Goal: Information Seeking & Learning: Learn about a topic

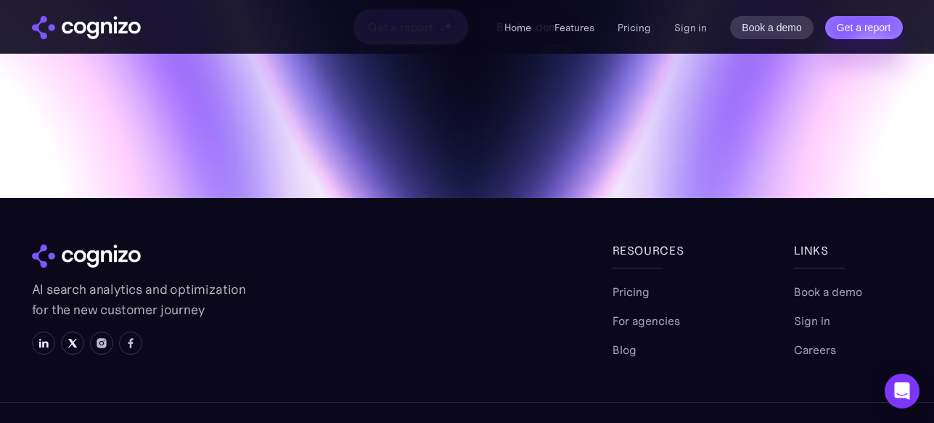
scroll to position [4983, 0]
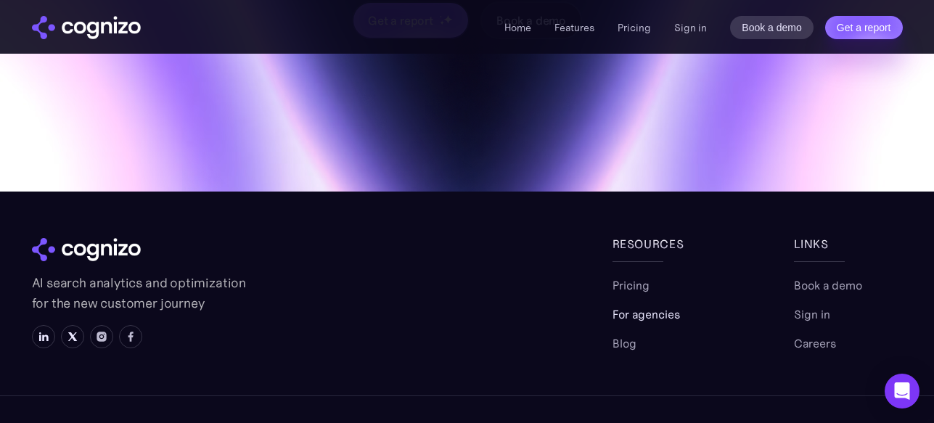
click at [632, 305] on link "For agencies" at bounding box center [645, 313] width 67 height 17
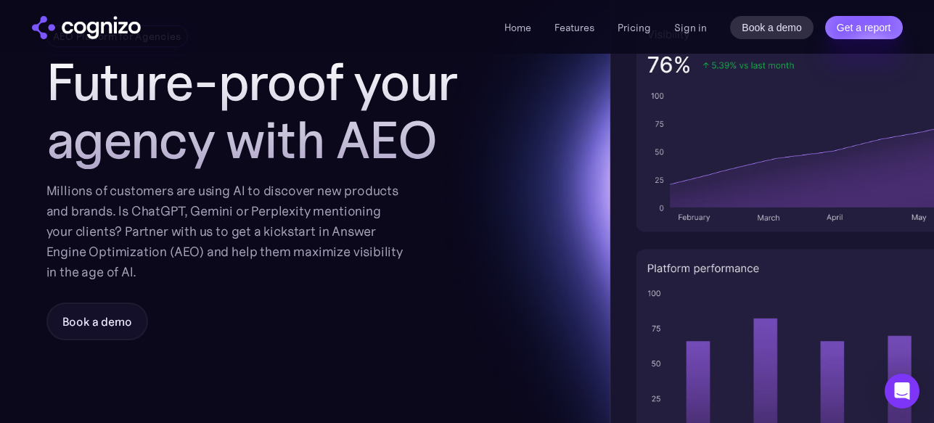
scroll to position [190, 0]
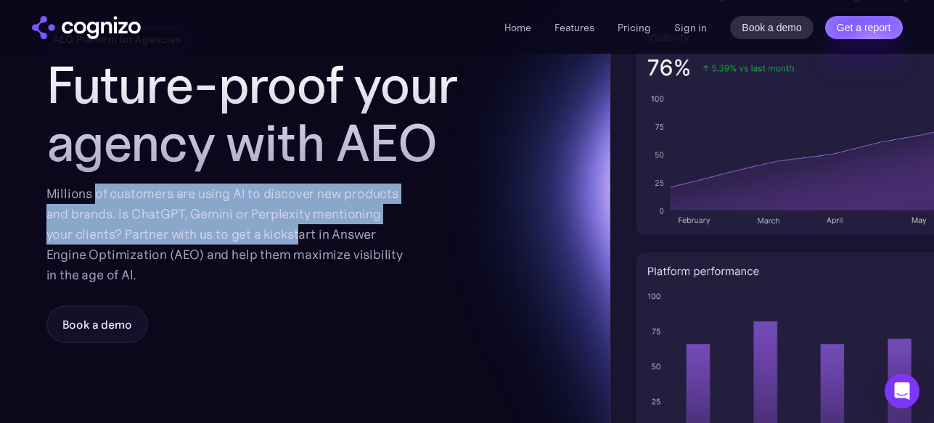
drag, startPoint x: 95, startPoint y: 193, endPoint x: 296, endPoint y: 228, distance: 204.0
click at [296, 228] on div "Millions of customers are using AI to discover new products and brands. Is Chat…" at bounding box center [224, 235] width 357 height 102
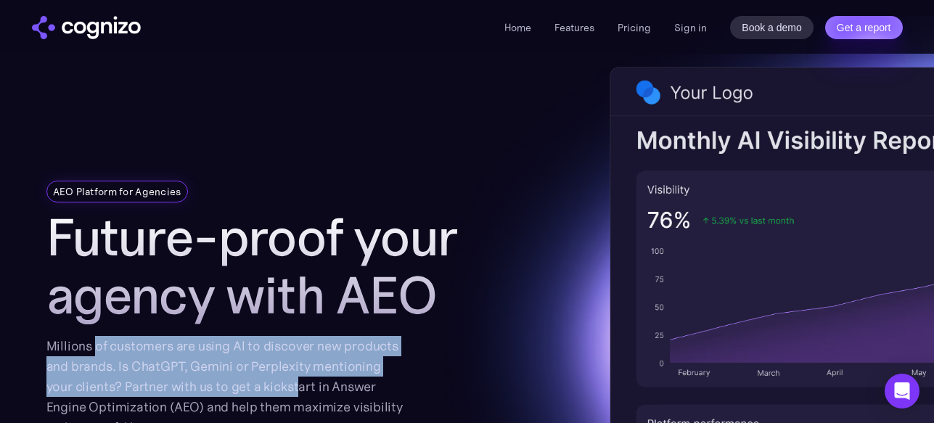
scroll to position [36, 0]
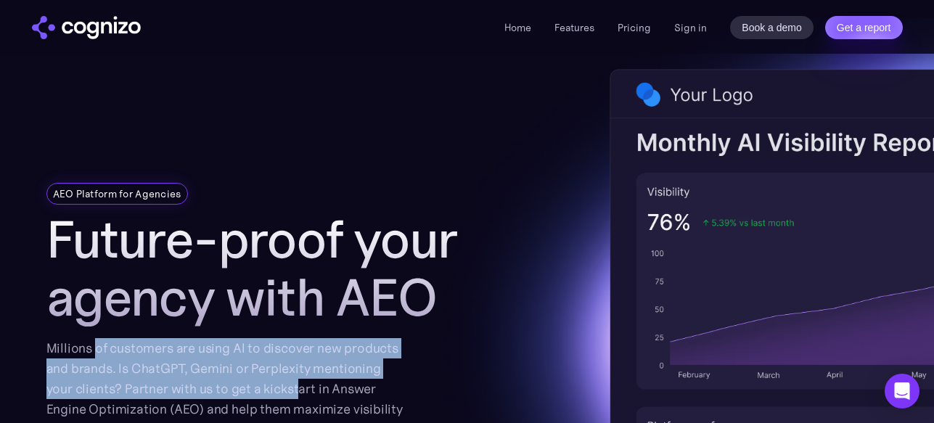
click at [274, 361] on div "Millions of customers are using AI to discover new products and brands. Is Chat…" at bounding box center [224, 389] width 357 height 102
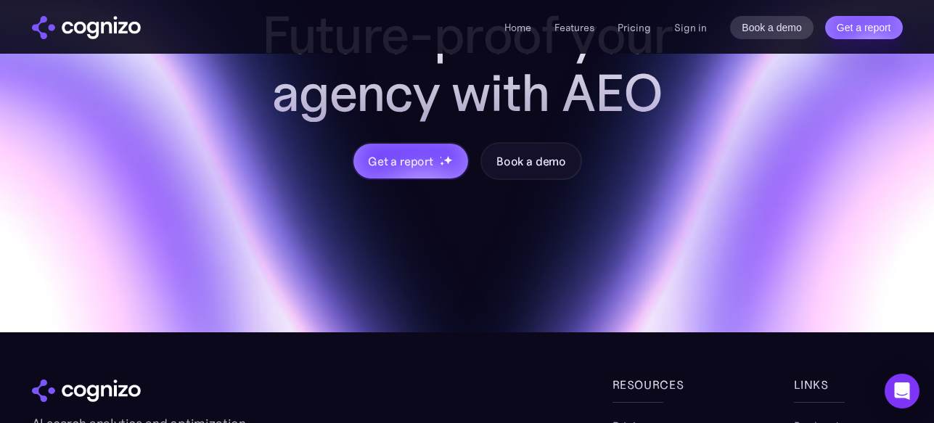
scroll to position [1665, 0]
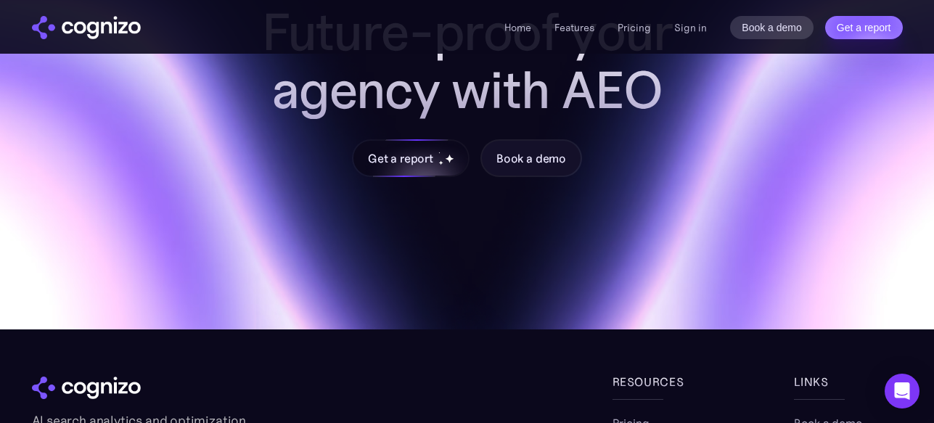
click at [429, 155] on div "Get a report" at bounding box center [400, 157] width 65 height 17
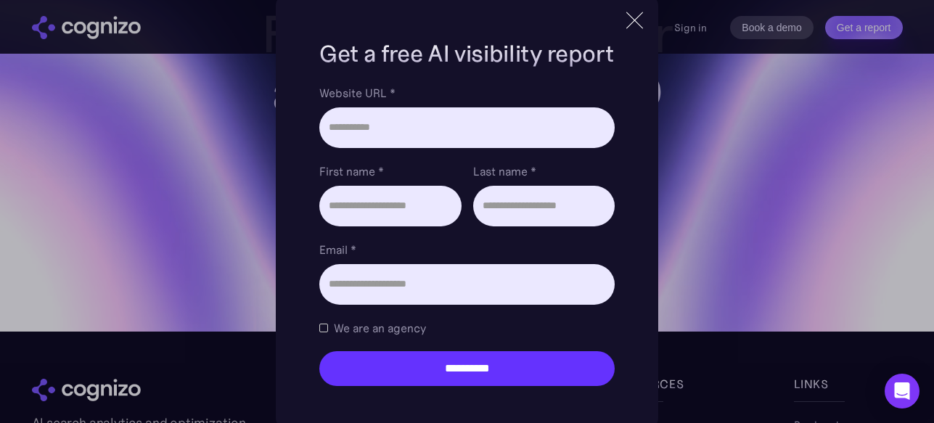
scroll to position [1658, 0]
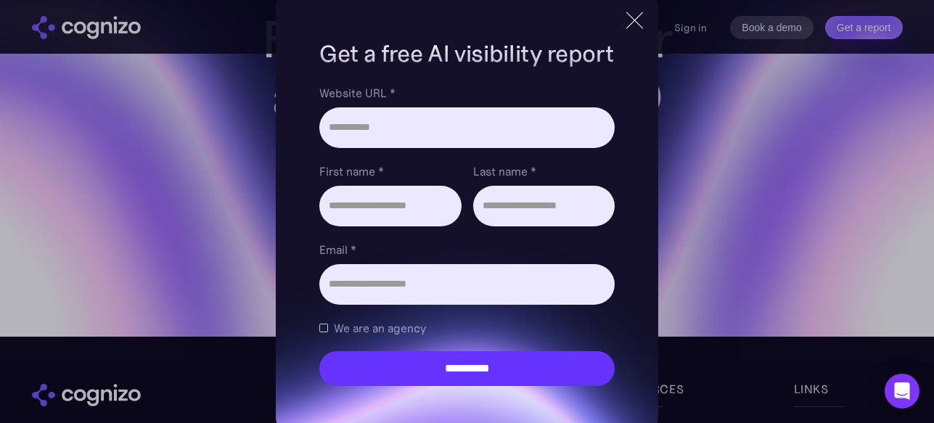
click at [628, 27] on div at bounding box center [634, 20] width 24 height 26
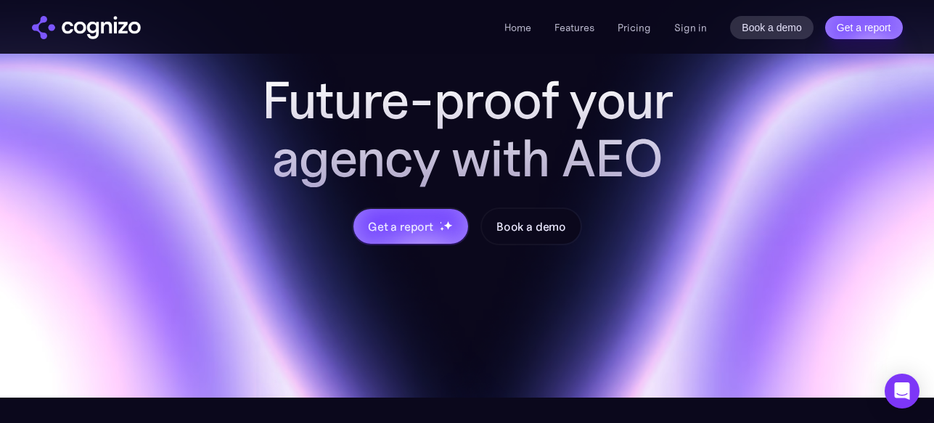
scroll to position [1611, 0]
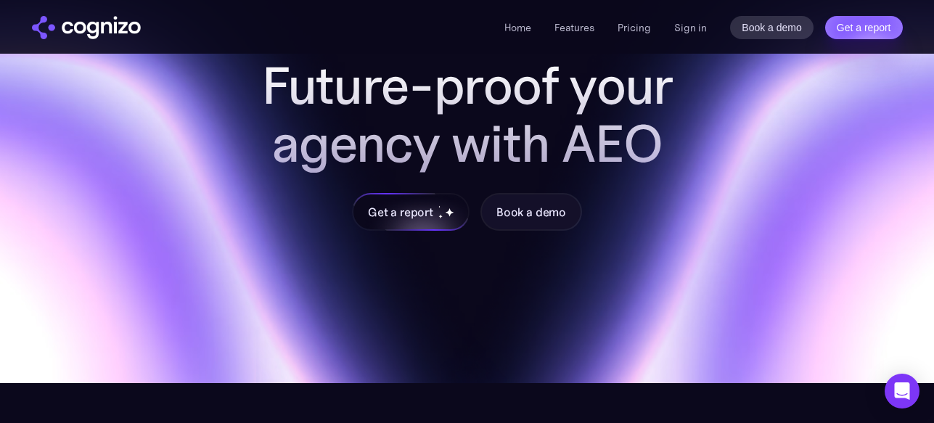
click at [408, 214] on div "Get a report" at bounding box center [400, 211] width 65 height 17
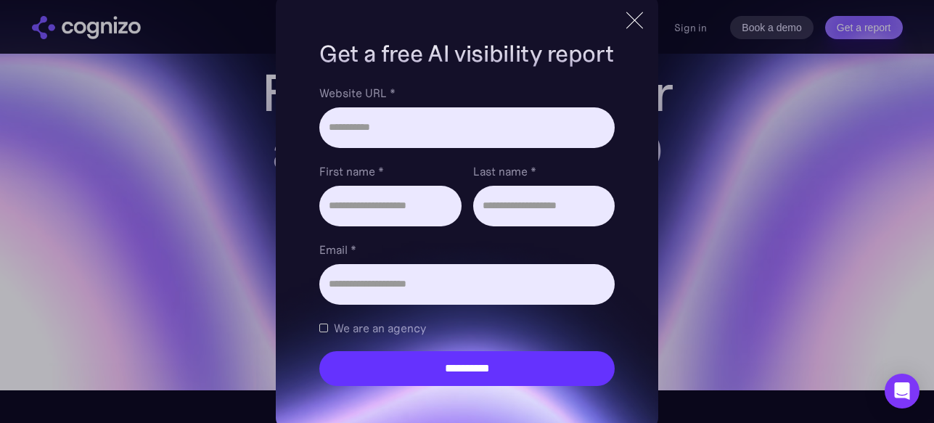
scroll to position [1595, 0]
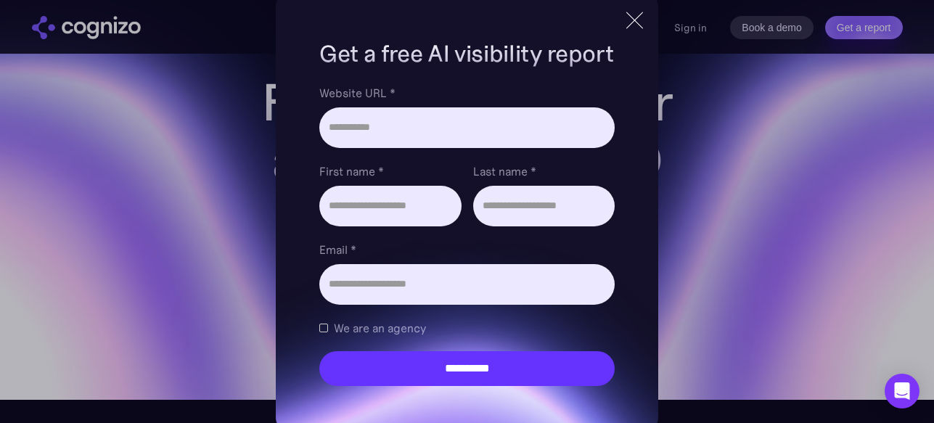
click at [628, 20] on div at bounding box center [634, 20] width 24 height 26
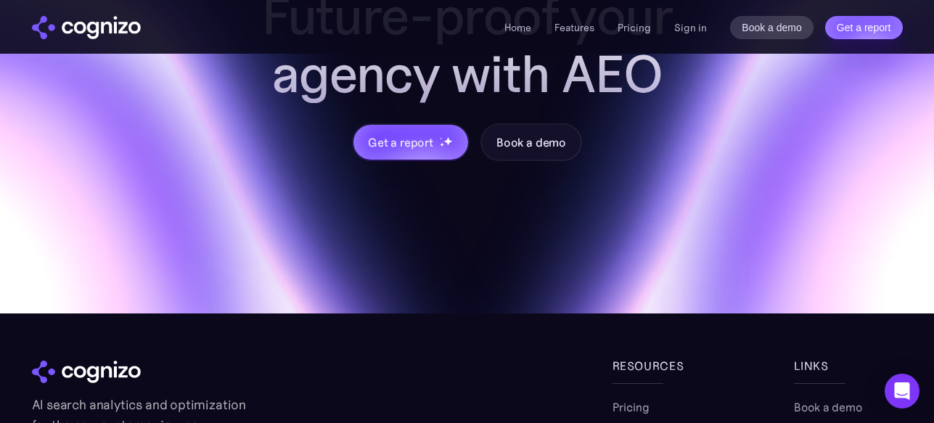
scroll to position [1661, 0]
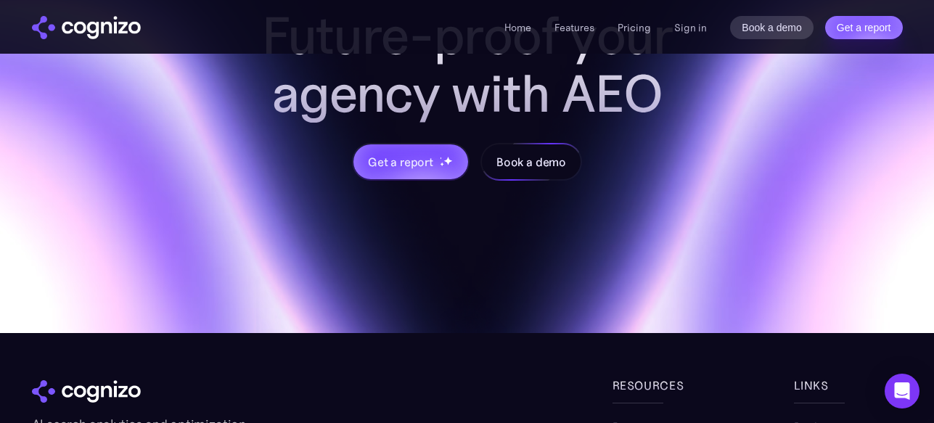
click at [527, 165] on div "Book a demo" at bounding box center [531, 161] width 70 height 17
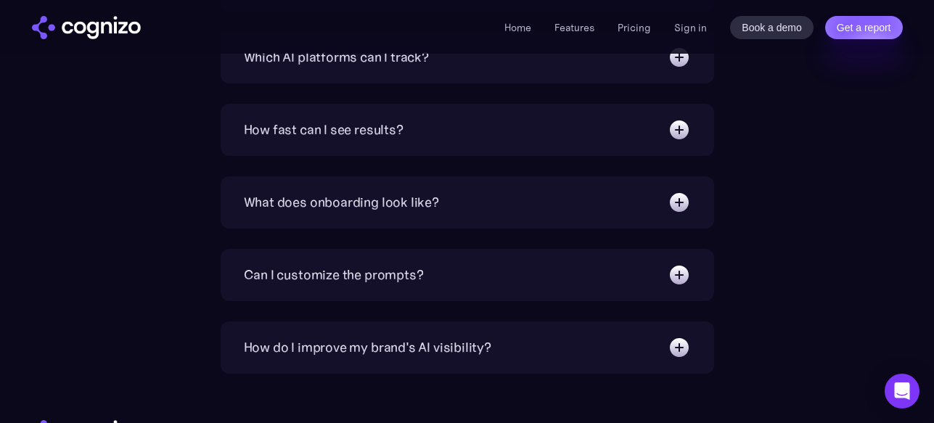
scroll to position [1685, 0]
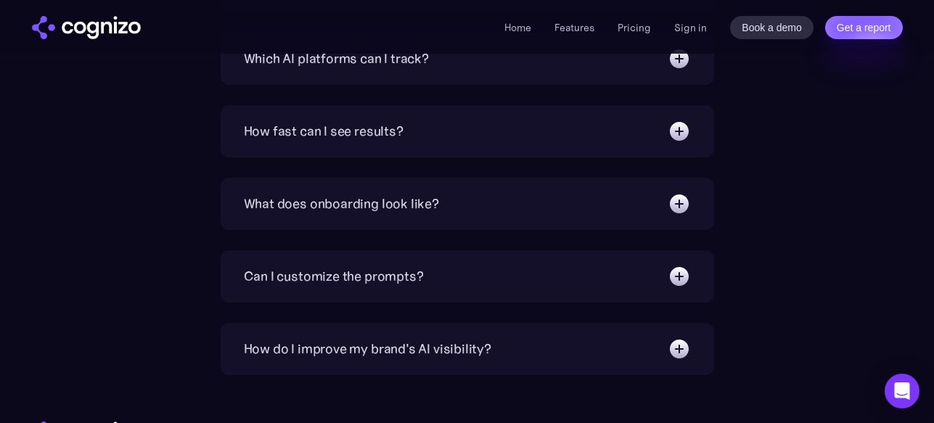
click at [345, 127] on div "How fast can I see results?" at bounding box center [324, 131] width 160 height 20
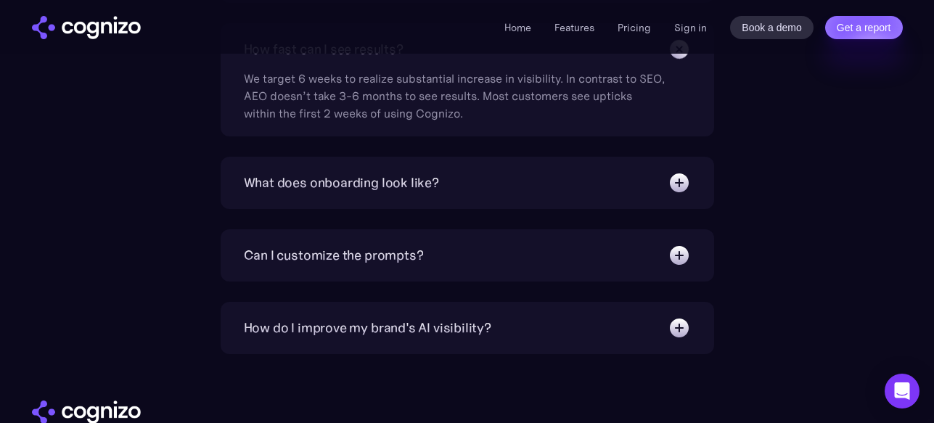
scroll to position [1767, 0]
click at [525, 183] on div "What does onboarding look like?" at bounding box center [467, 181] width 447 height 23
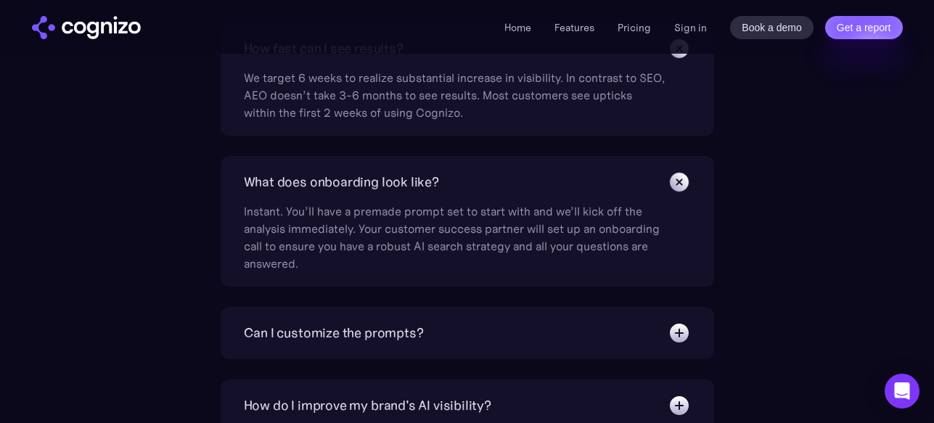
click at [520, 173] on div "What does onboarding look like?" at bounding box center [467, 181] width 447 height 23
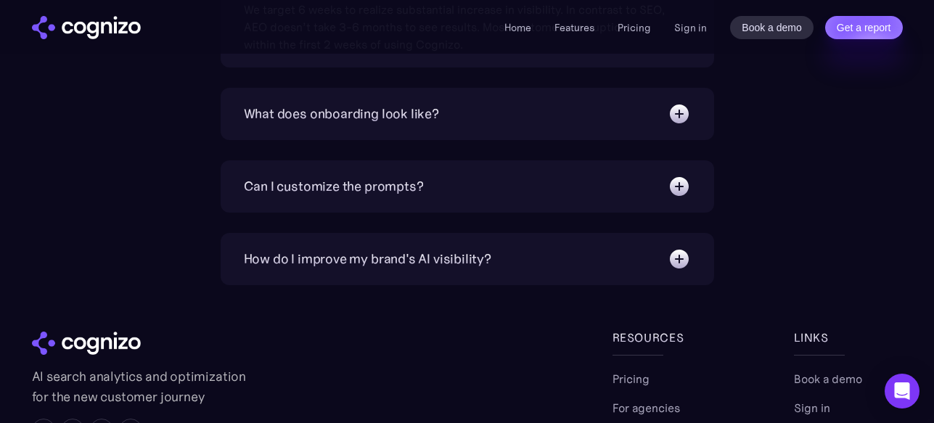
scroll to position [1837, 0]
click at [518, 198] on div "Can I customize the prompts? Absolutely. Our prompt generation engine will give…" at bounding box center [467, 185] width 493 height 52
click at [518, 190] on div "Can I customize the prompts?" at bounding box center [467, 184] width 447 height 23
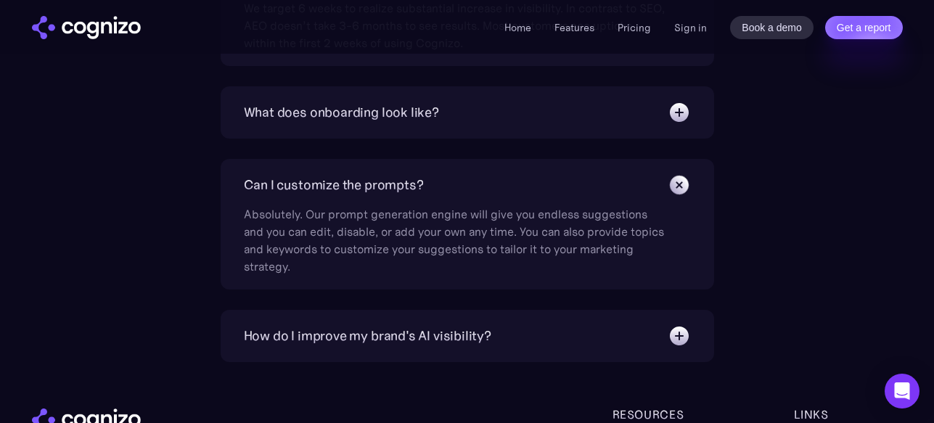
click at [565, 182] on div "Can I customize the prompts?" at bounding box center [467, 184] width 447 height 23
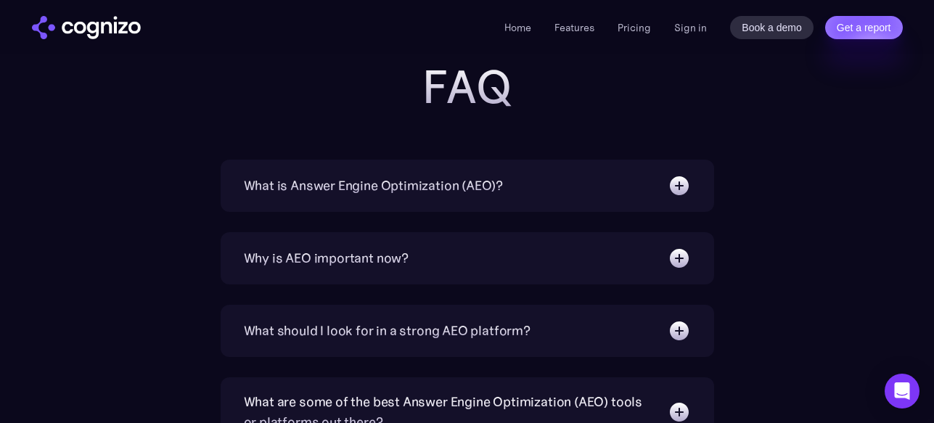
scroll to position [1095, 0]
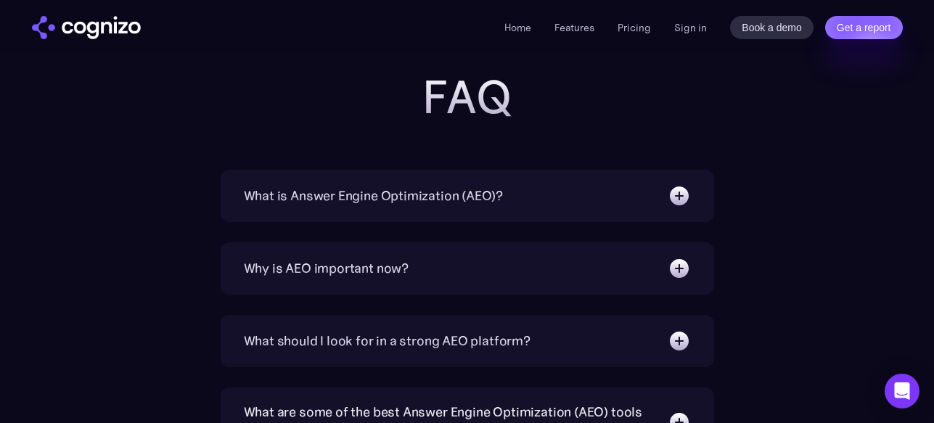
click at [565, 182] on div "What is Answer Engine Optimization (AEO)? AEO is a digital marketing strategy f…" at bounding box center [467, 196] width 493 height 52
click at [570, 195] on div "What is Answer Engine Optimization (AEO)?" at bounding box center [467, 195] width 447 height 23
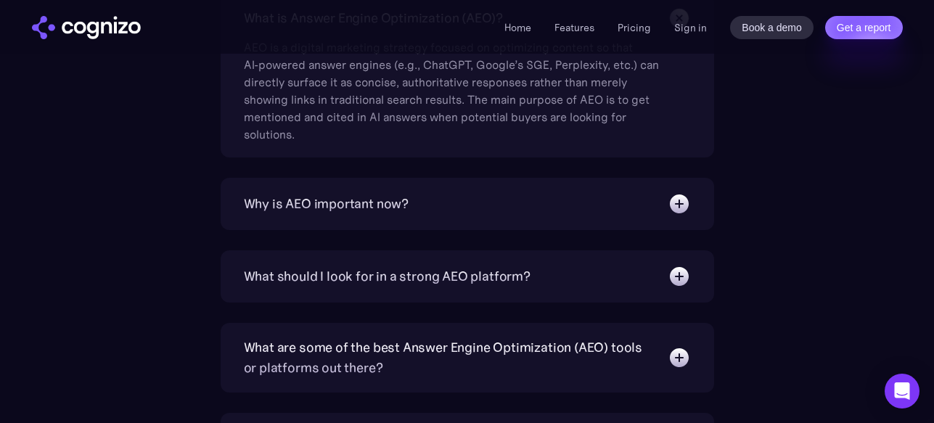
scroll to position [1277, 0]
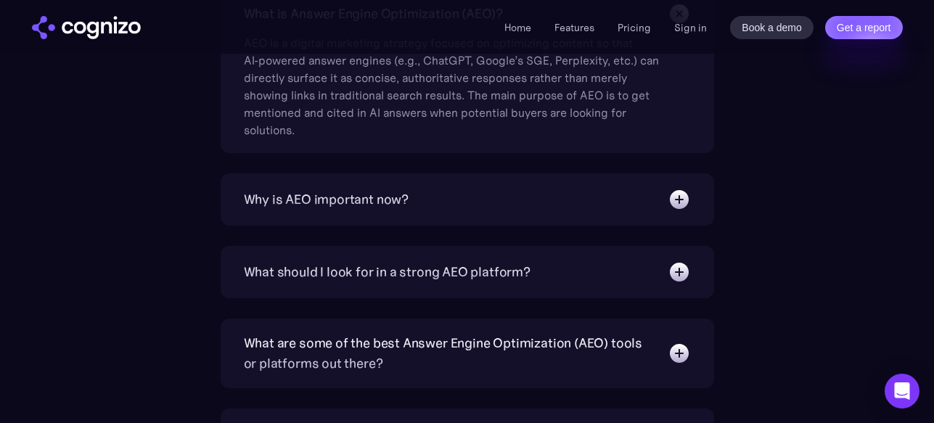
click at [601, 208] on div "Why is AEO important now?" at bounding box center [467, 199] width 447 height 23
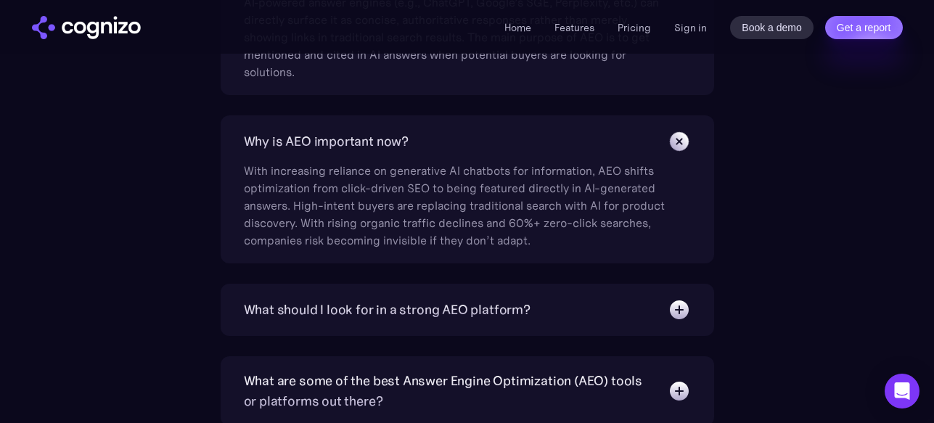
scroll to position [1337, 0]
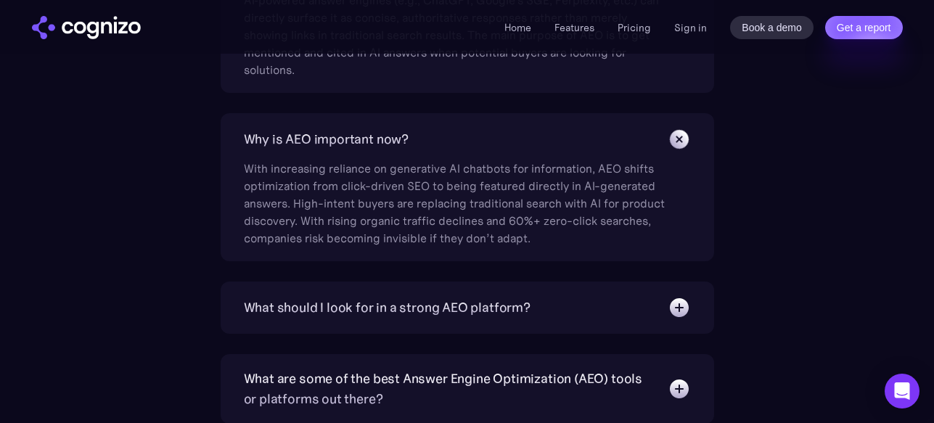
click at [675, 131] on img at bounding box center [678, 139] width 33 height 33
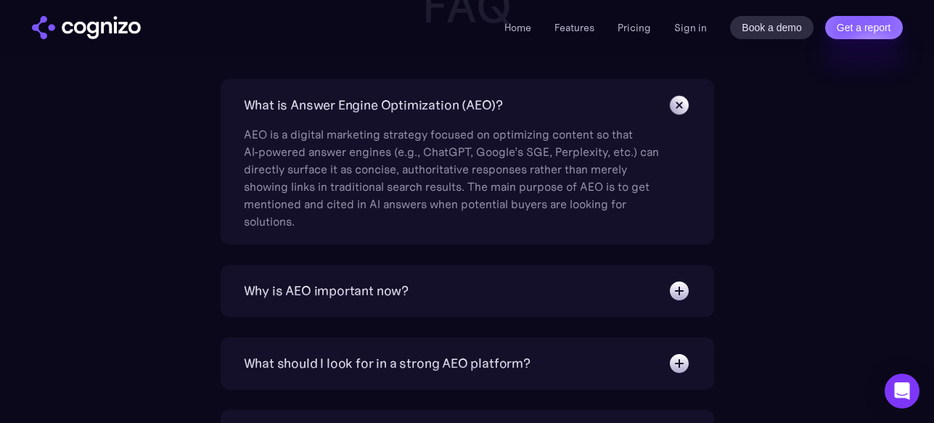
scroll to position [1181, 0]
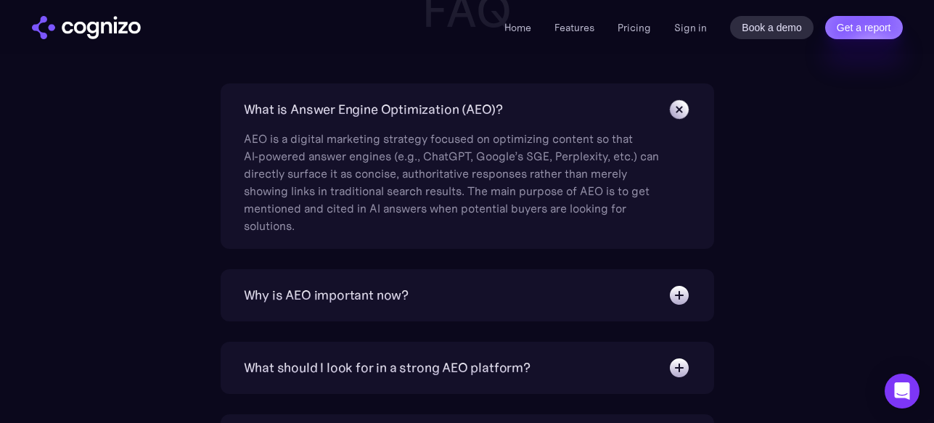
click at [677, 107] on img at bounding box center [678, 109] width 33 height 33
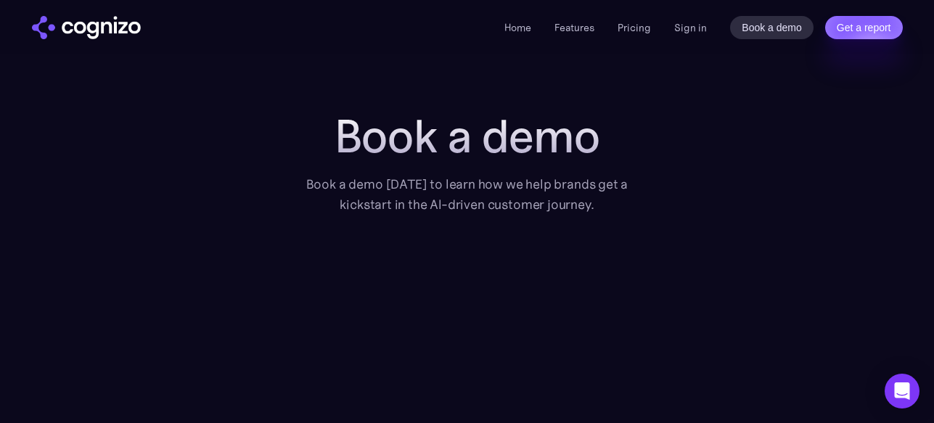
scroll to position [0, 0]
click at [582, 26] on link "Features" at bounding box center [574, 27] width 40 height 13
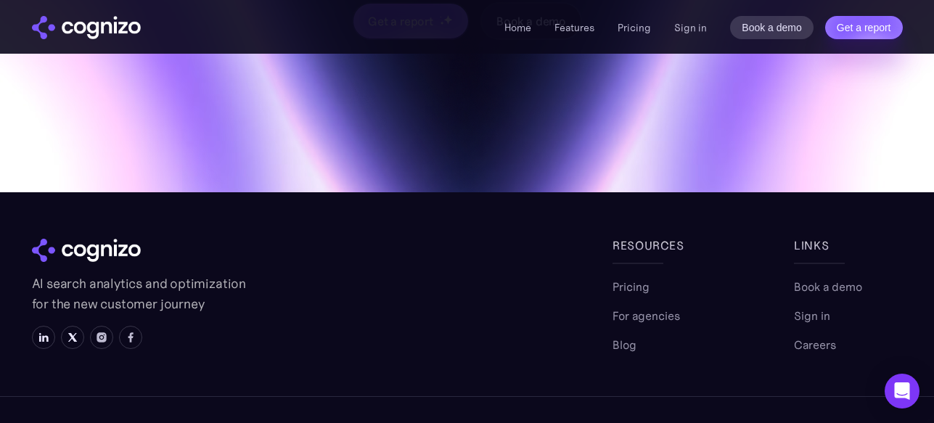
scroll to position [6287, 0]
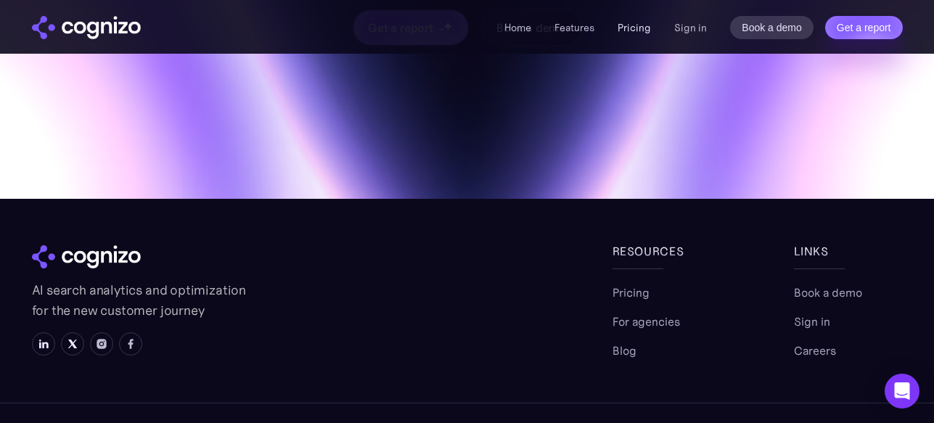
click at [646, 28] on link "Pricing" at bounding box center [633, 27] width 33 height 13
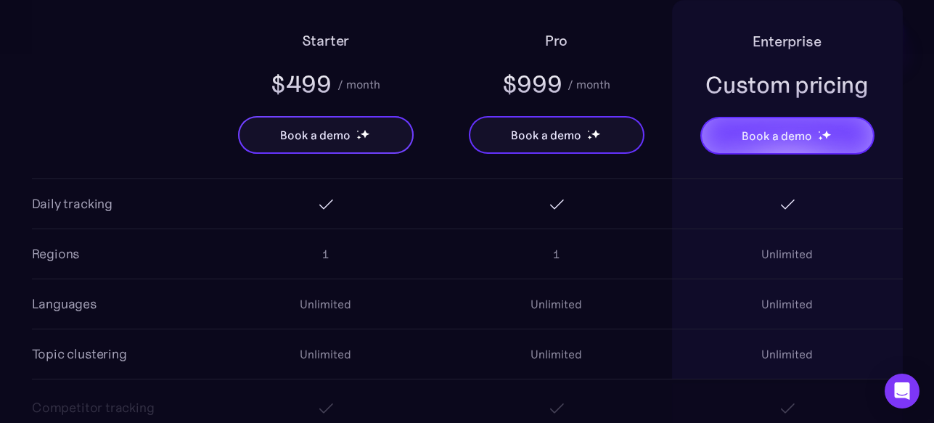
scroll to position [1366, 0]
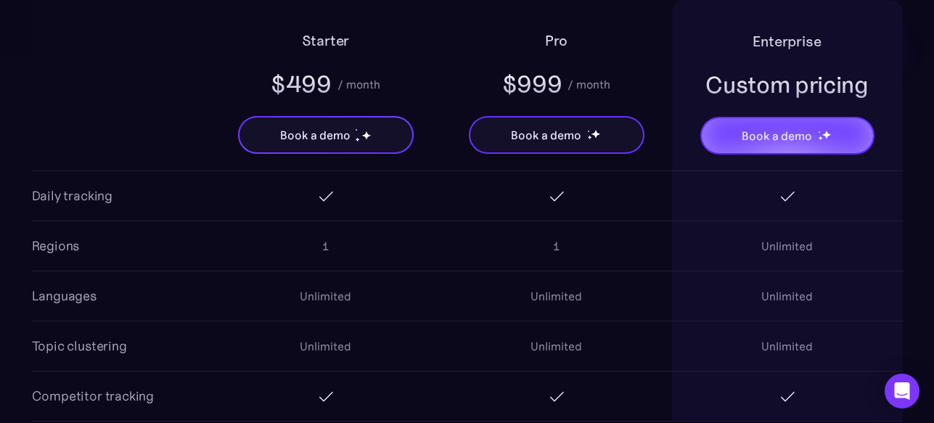
click at [398, 236] on div "1" at bounding box center [325, 246] width 231 height 46
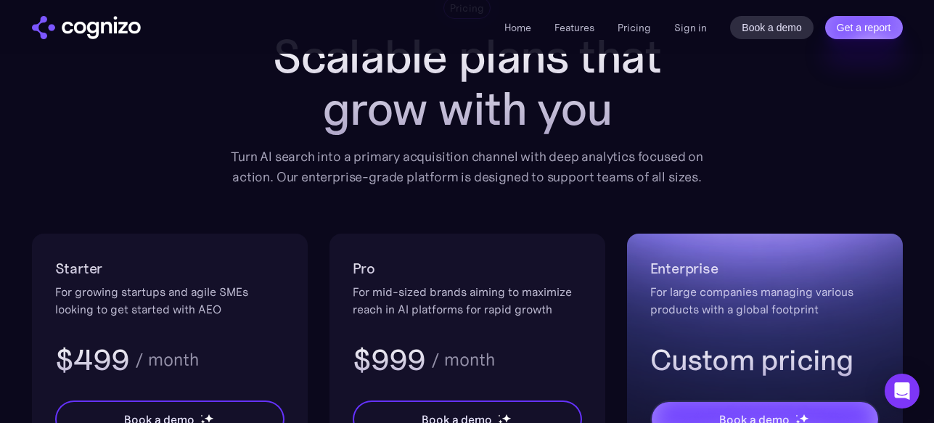
scroll to position [0, 0]
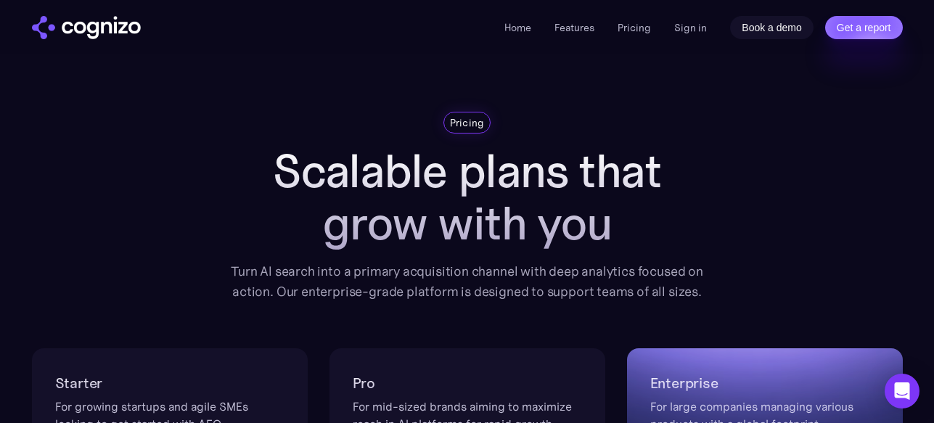
click at [776, 28] on link "Book a demo" at bounding box center [771, 27] width 83 height 23
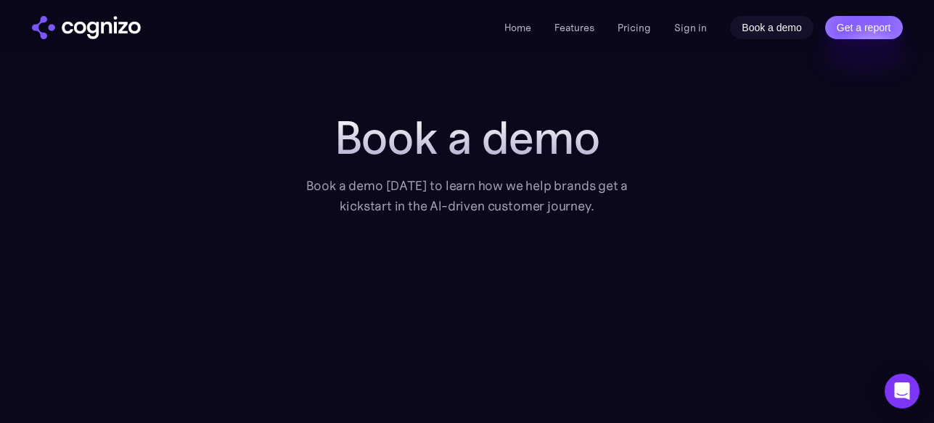
click at [776, 26] on link "Book a demo" at bounding box center [771, 27] width 83 height 23
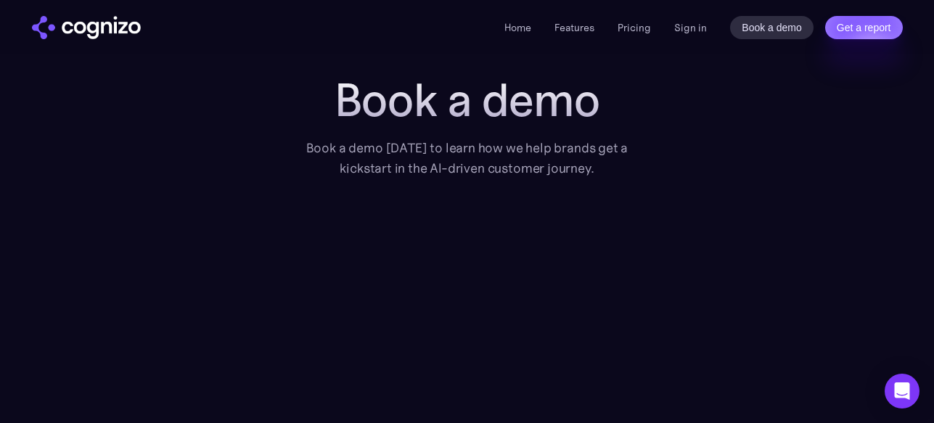
scroll to position [35, 0]
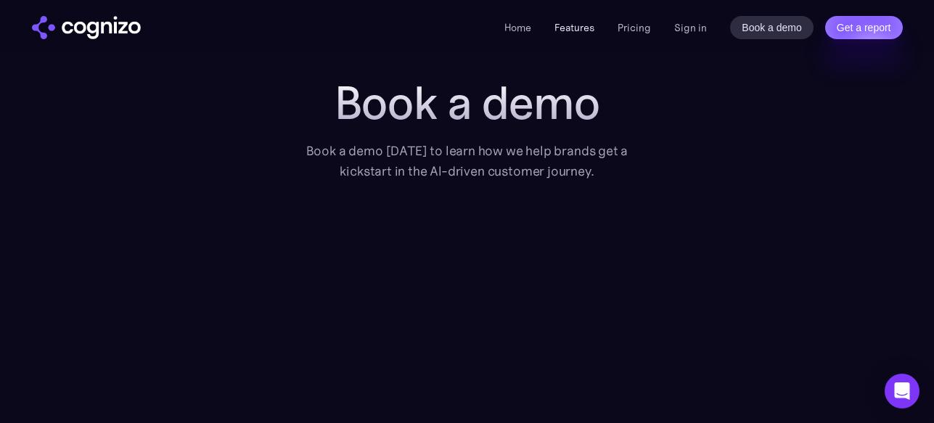
click at [572, 28] on link "Features" at bounding box center [574, 27] width 40 height 13
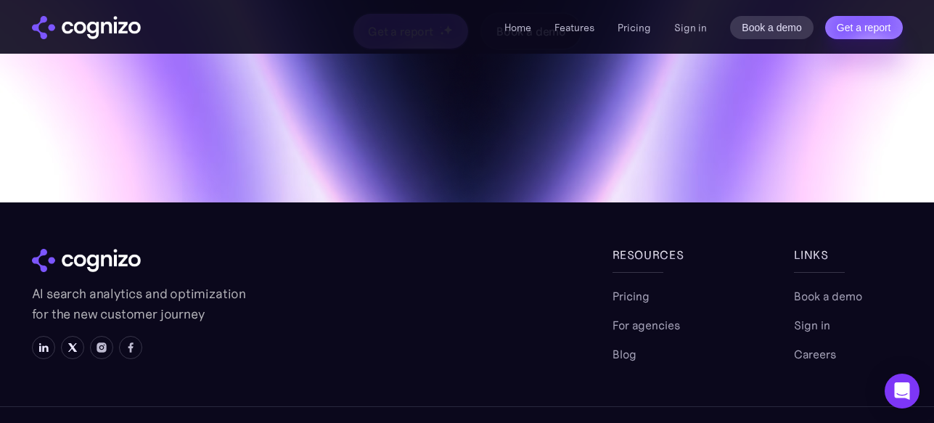
scroll to position [6294, 0]
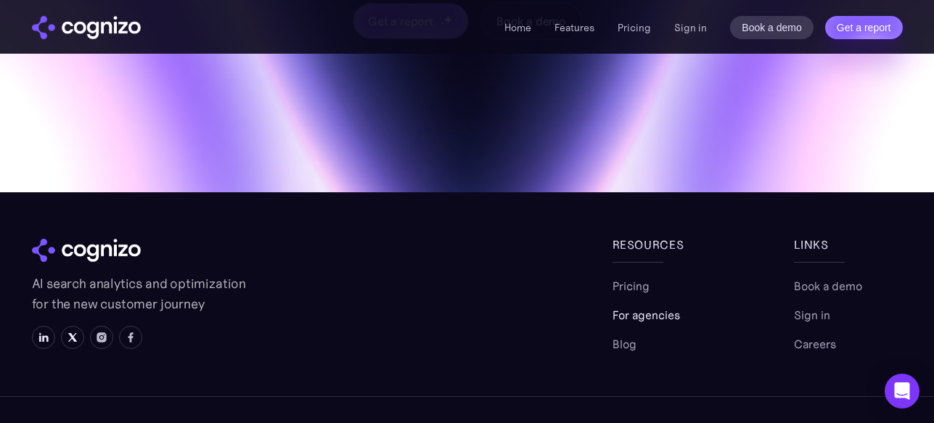
click at [661, 306] on link "For agencies" at bounding box center [645, 314] width 67 height 17
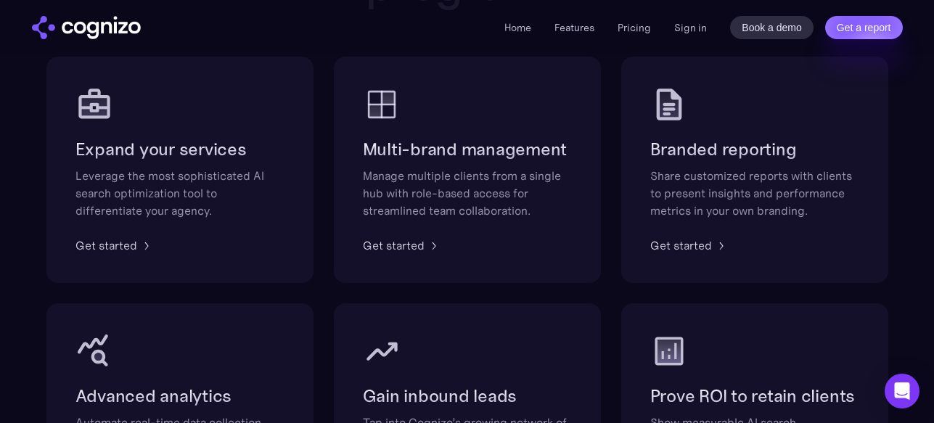
scroll to position [928, 0]
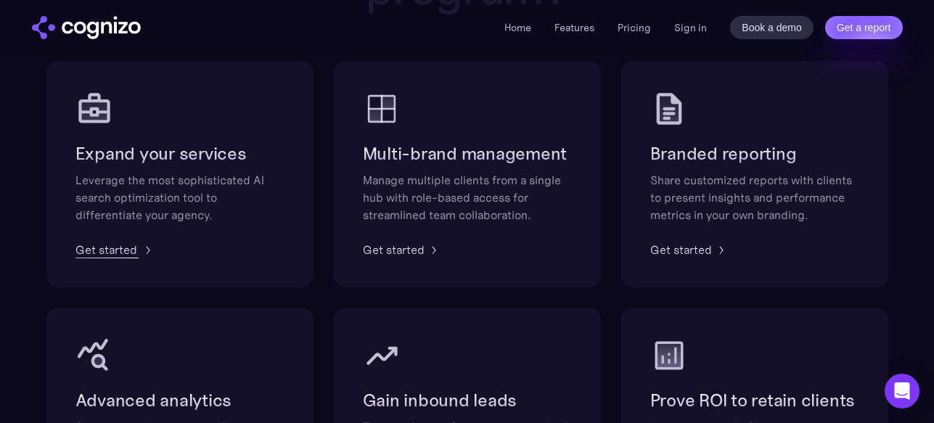
click at [130, 243] on div "Get started" at bounding box center [106, 249] width 62 height 17
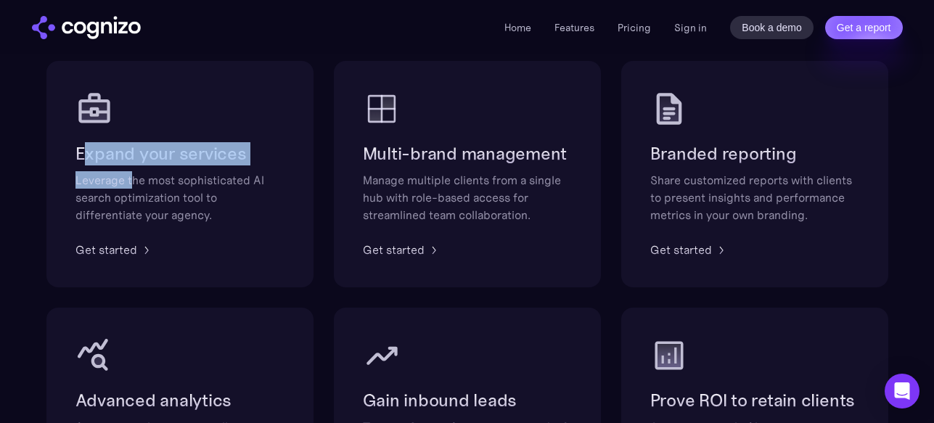
drag, startPoint x: 81, startPoint y: 152, endPoint x: 130, endPoint y: 187, distance: 60.2
click at [130, 187] on div "Expand your services Leverage the most sophisticated AI search optimization too…" at bounding box center [179, 182] width 209 height 81
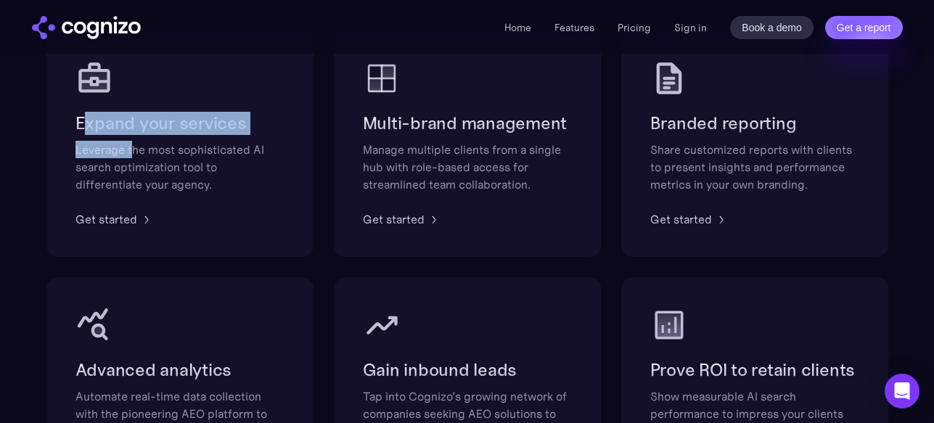
scroll to position [963, 0]
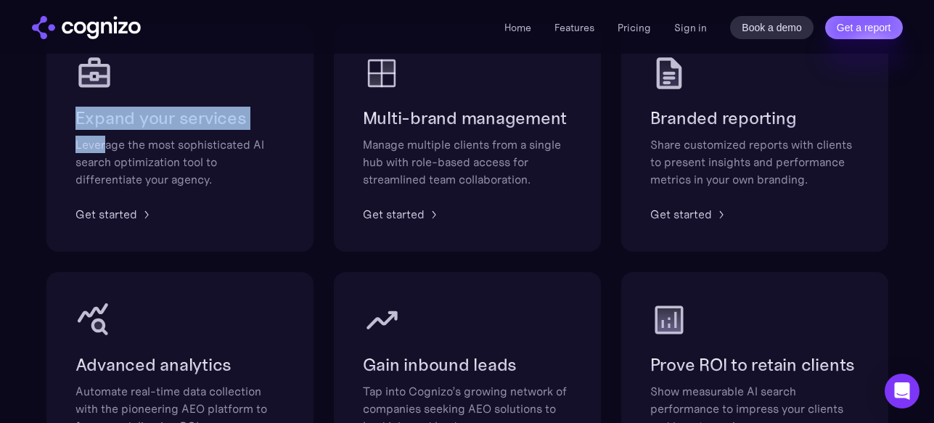
drag, startPoint x: 75, startPoint y: 118, endPoint x: 104, endPoint y: 143, distance: 39.1
click at [104, 143] on div "Expand your services Leverage the most sophisticated AI search optimization too…" at bounding box center [179, 147] width 209 height 81
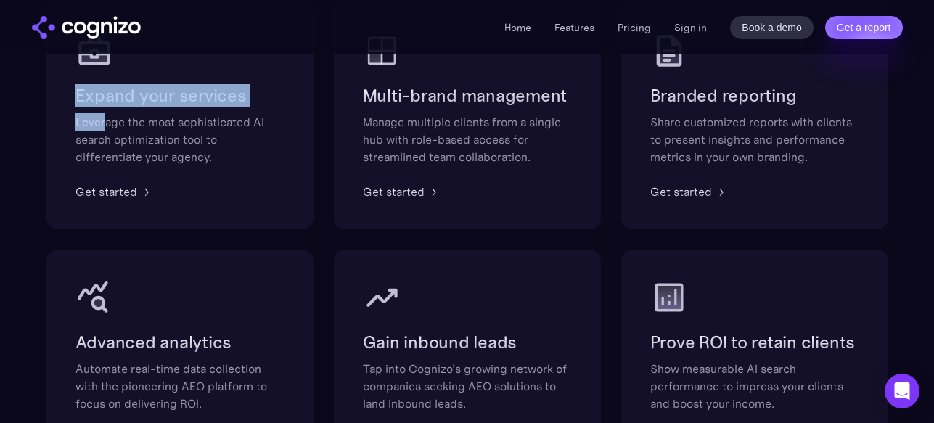
scroll to position [983, 0]
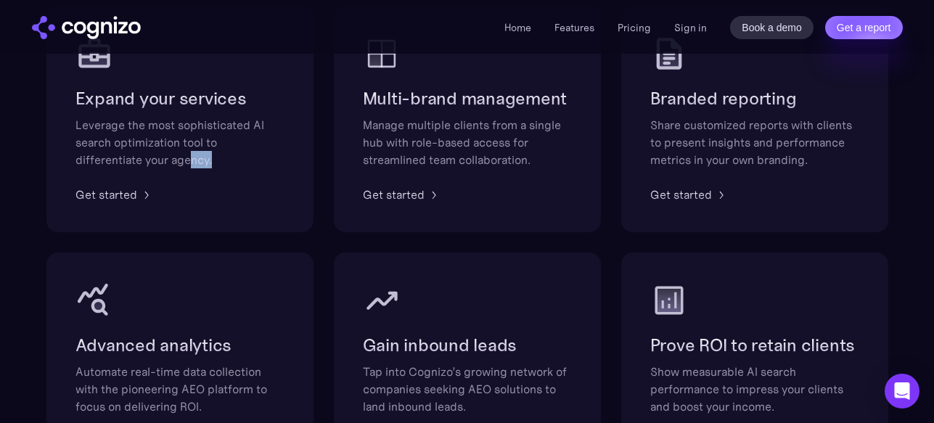
drag, startPoint x: 226, startPoint y: 160, endPoint x: 190, endPoint y: 154, distance: 36.7
click at [190, 154] on div "Leverage the most sophisticated AI search optimization tool to differentiate yo…" at bounding box center [179, 142] width 209 height 52
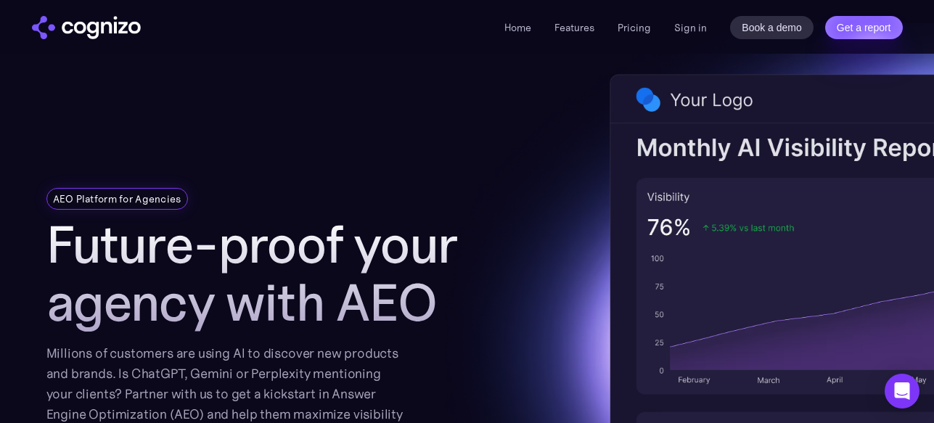
scroll to position [0, 0]
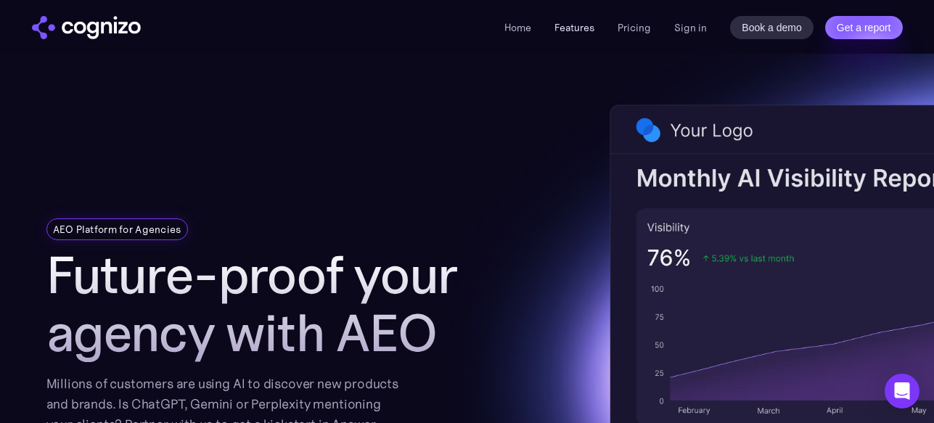
click at [561, 26] on link "Features" at bounding box center [574, 27] width 40 height 13
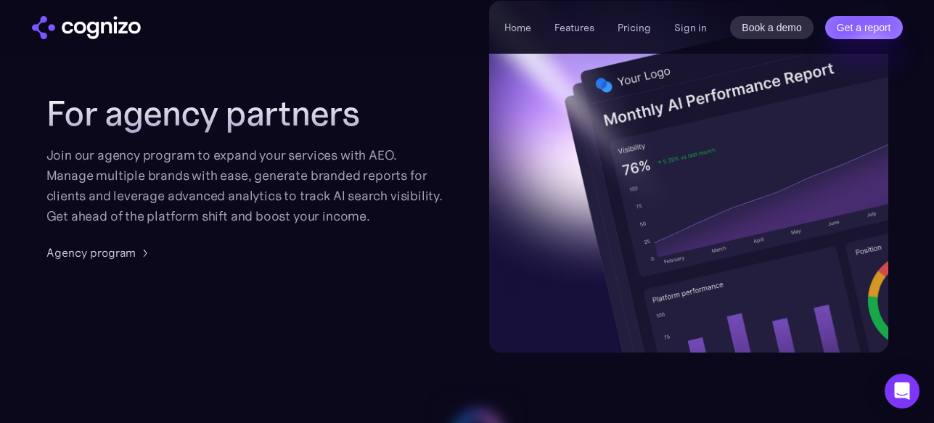
scroll to position [3908, 0]
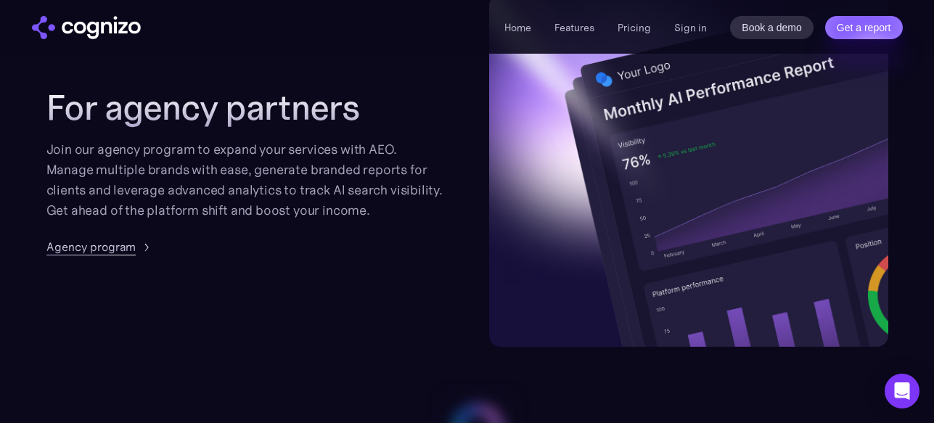
click at [105, 250] on div "Agency program" at bounding box center [90, 246] width 89 height 17
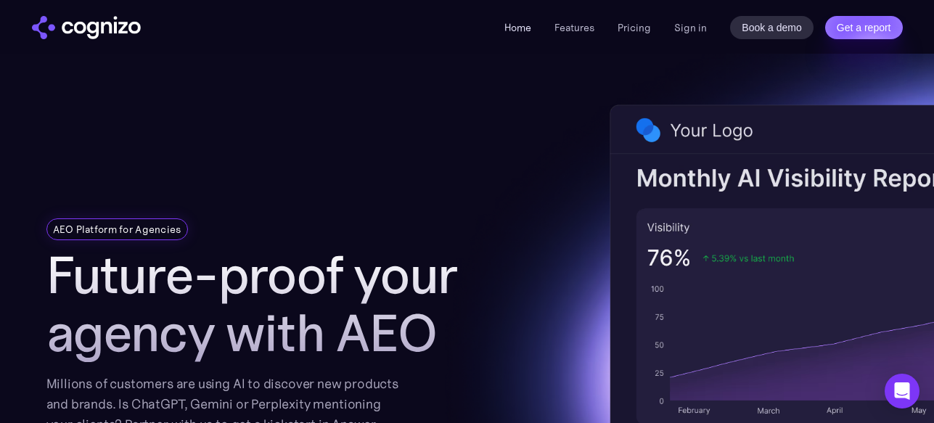
click at [523, 24] on link "Home" at bounding box center [517, 27] width 27 height 13
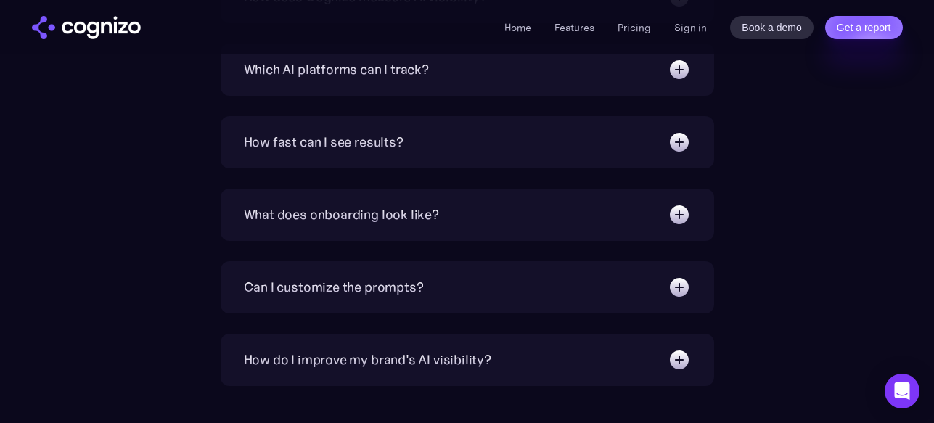
scroll to position [5510, 0]
click at [488, 70] on div "Which AI platforms can I track?" at bounding box center [467, 68] width 447 height 23
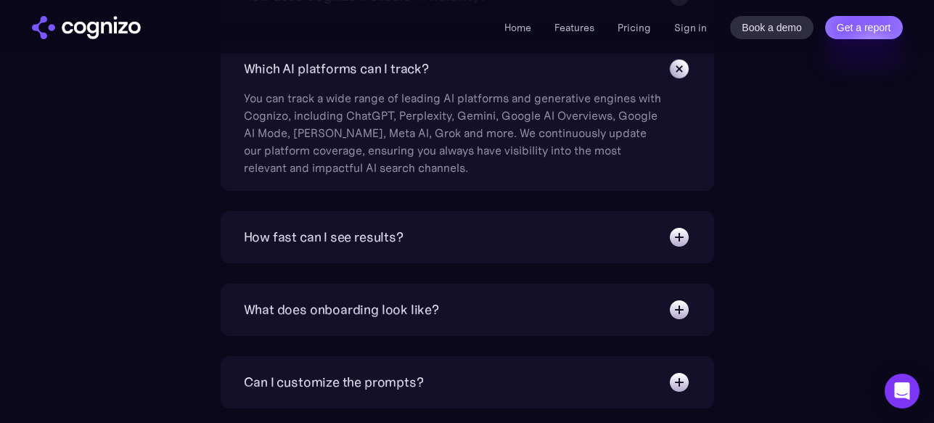
click at [488, 69] on div "Which AI platforms can I track?" at bounding box center [467, 68] width 447 height 23
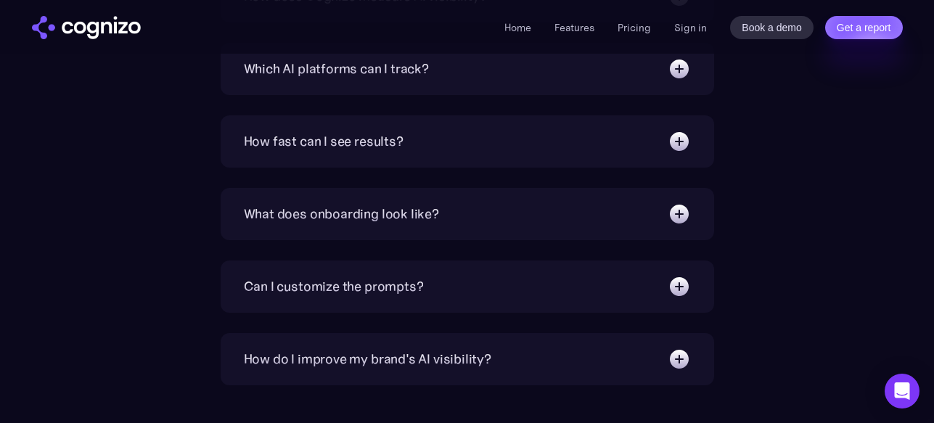
click at [501, 218] on div "What does onboarding look like?" at bounding box center [467, 213] width 447 height 23
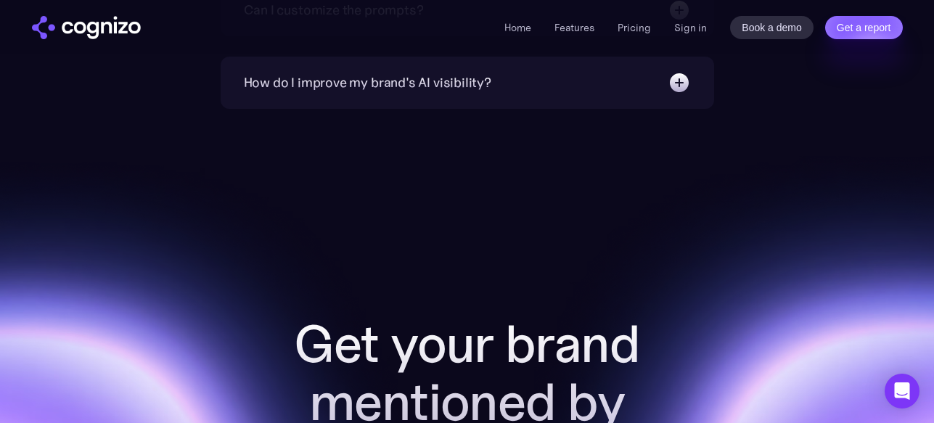
scroll to position [5887, 0]
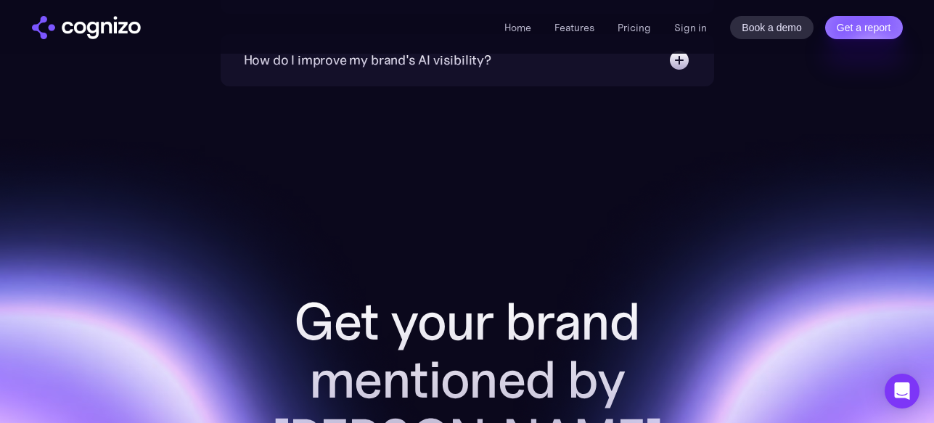
click at [532, 69] on div "How do I improve my brand's AI visibility?" at bounding box center [467, 60] width 447 height 23
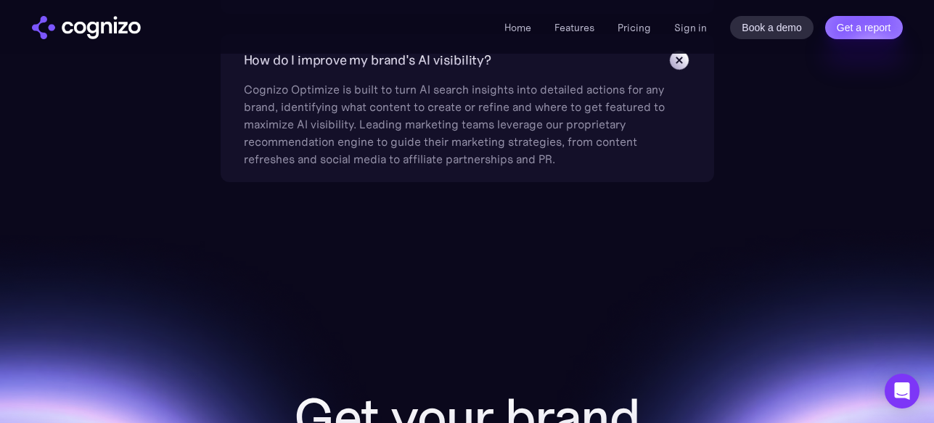
click at [532, 68] on div "How do I improve my brand's AI visibility?" at bounding box center [467, 60] width 447 height 23
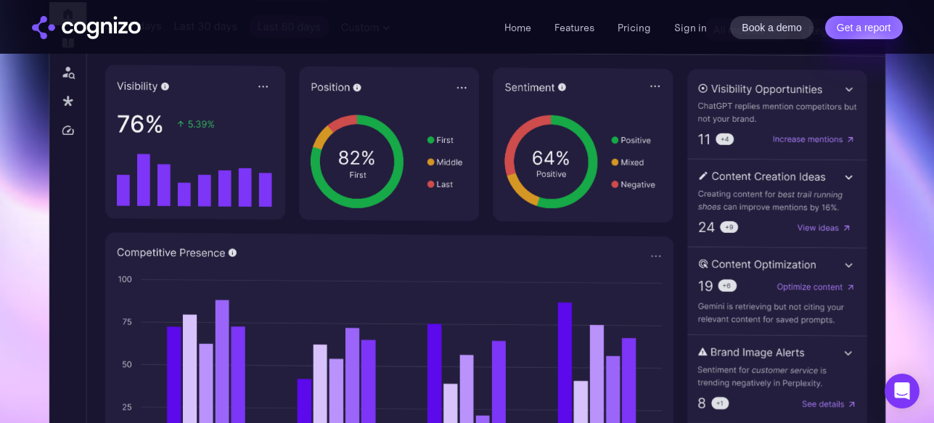
scroll to position [491, 0]
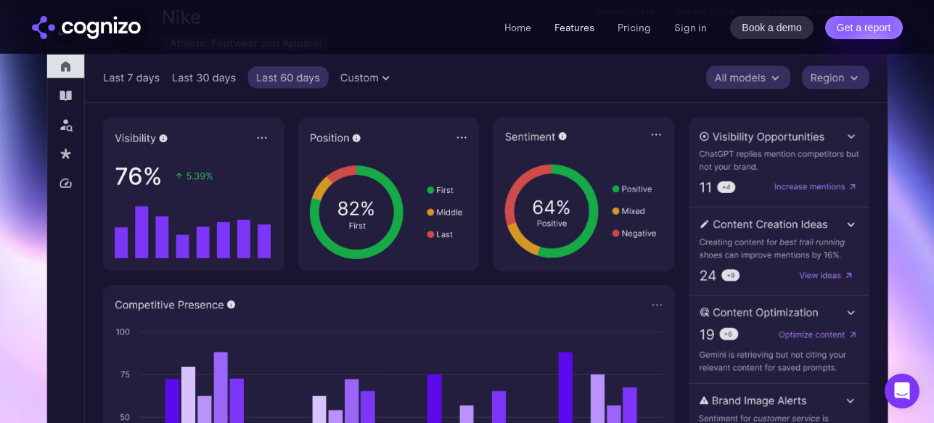
click at [576, 25] on link "Features" at bounding box center [574, 27] width 40 height 13
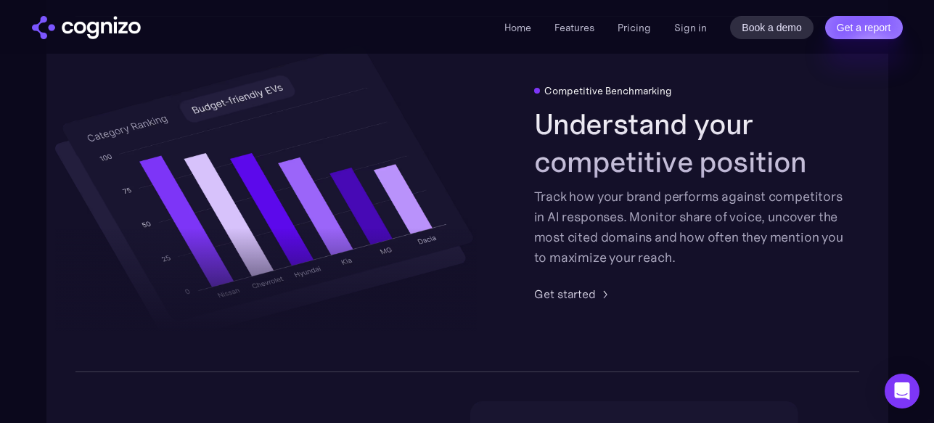
scroll to position [3009, 0]
click at [570, 215] on div "Track how your brand performs against competitors in AI responses. Monitor shar…" at bounding box center [689, 226] width 311 height 81
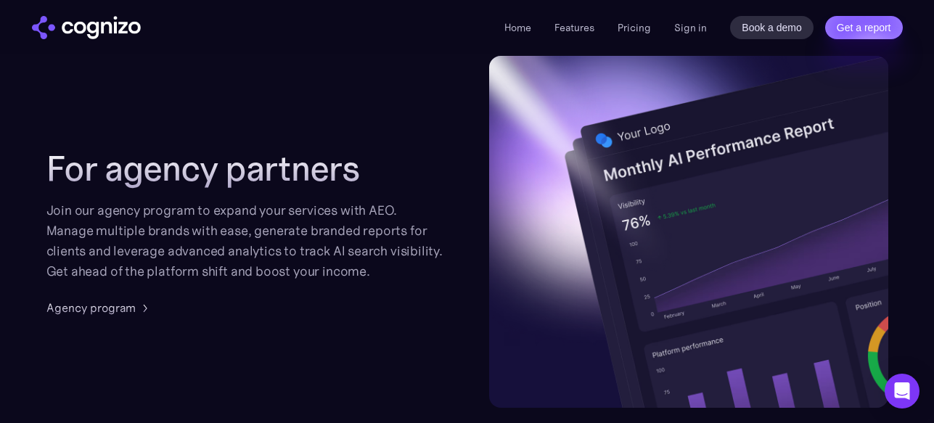
scroll to position [3848, 0]
